Goal: Transaction & Acquisition: Purchase product/service

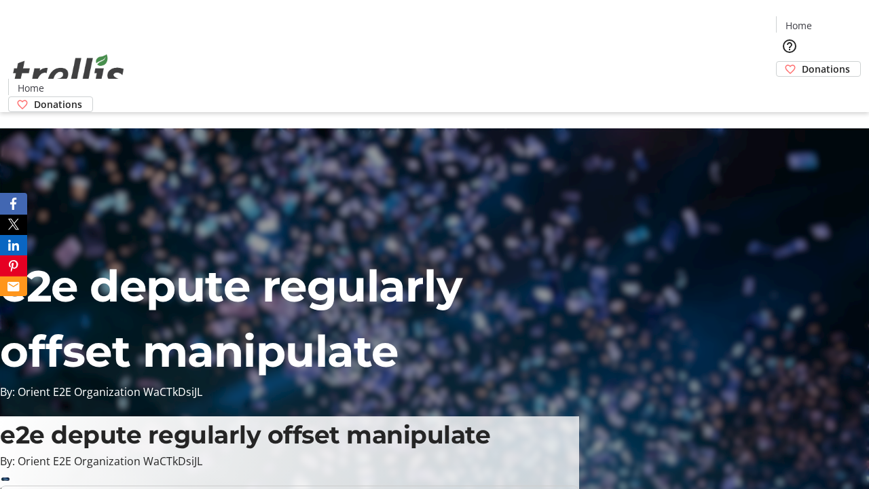
click at [831, 20] on span "Sign Up" at bounding box center [835, 19] width 39 height 16
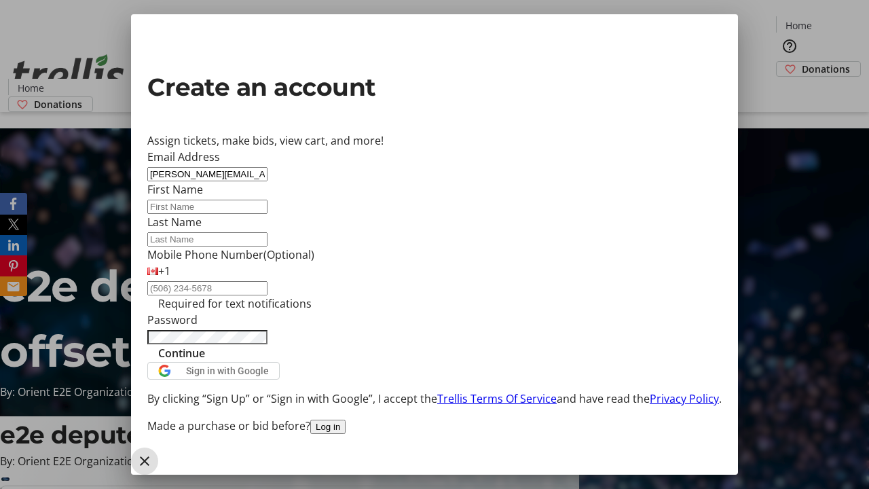
type input "[PERSON_NAME][EMAIL_ADDRESS][DOMAIN_NAME]"
type input "[PERSON_NAME]"
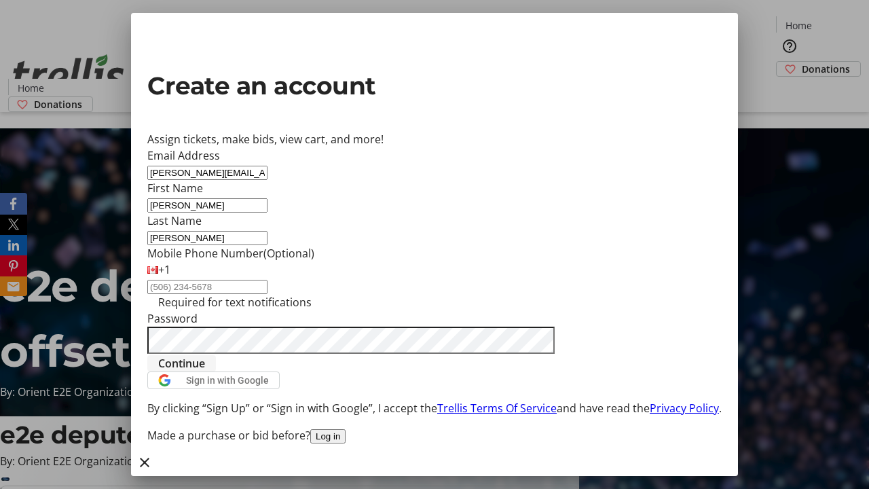
click at [205, 371] on span "Continue" at bounding box center [181, 363] width 47 height 16
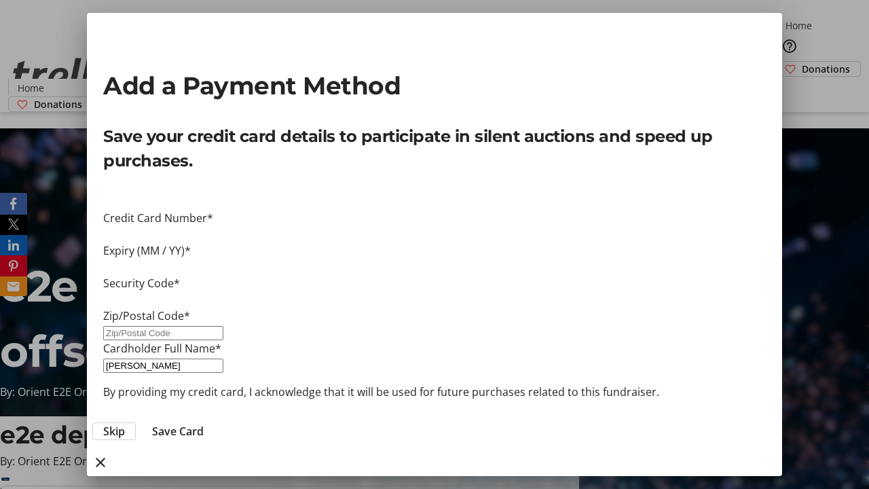
type input "V1Y 0C2"
click at [204, 423] on span "Save Card" at bounding box center [178, 431] width 52 height 16
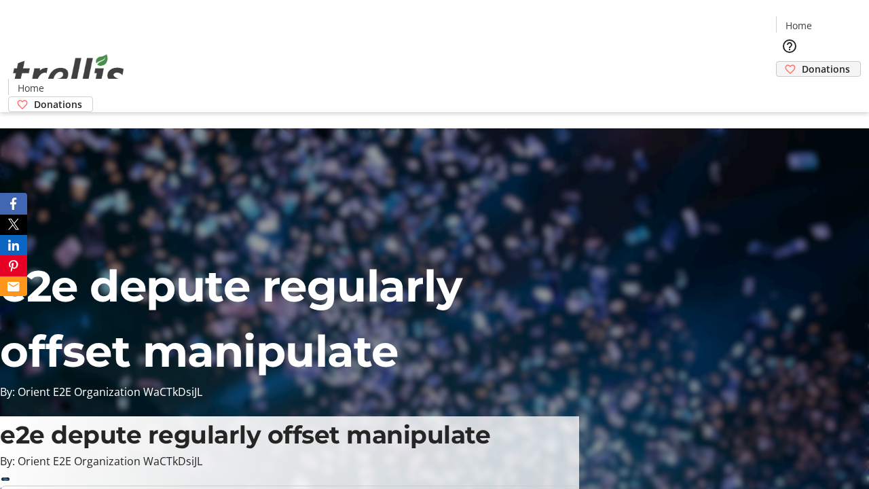
click at [802, 62] on span "Donations" at bounding box center [826, 69] width 48 height 14
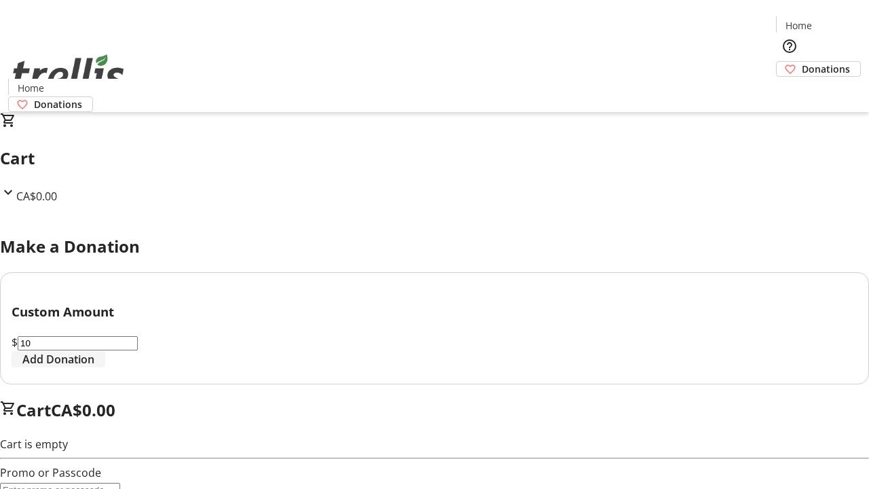
click at [94, 367] on span "Add Donation" at bounding box center [58, 359] width 72 height 16
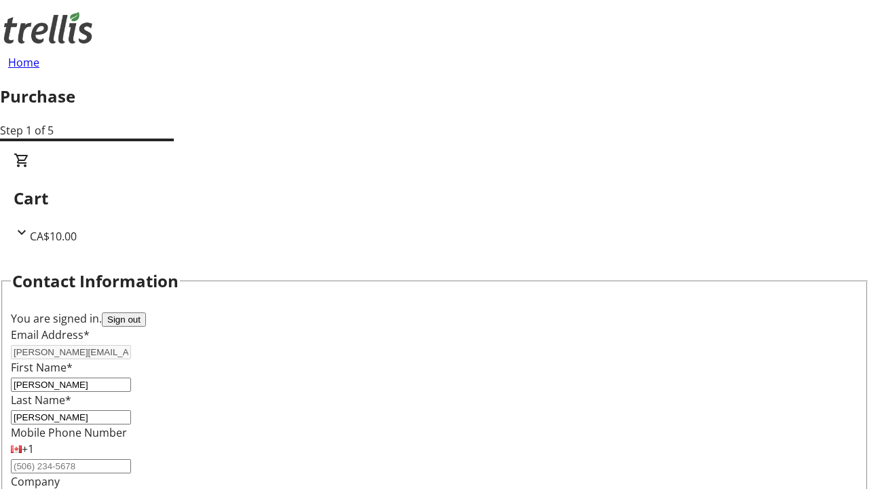
select select "CA"
select select "BC"
type input "Kelowna"
type input "V1Y 0C2"
